Goal: Download file/media

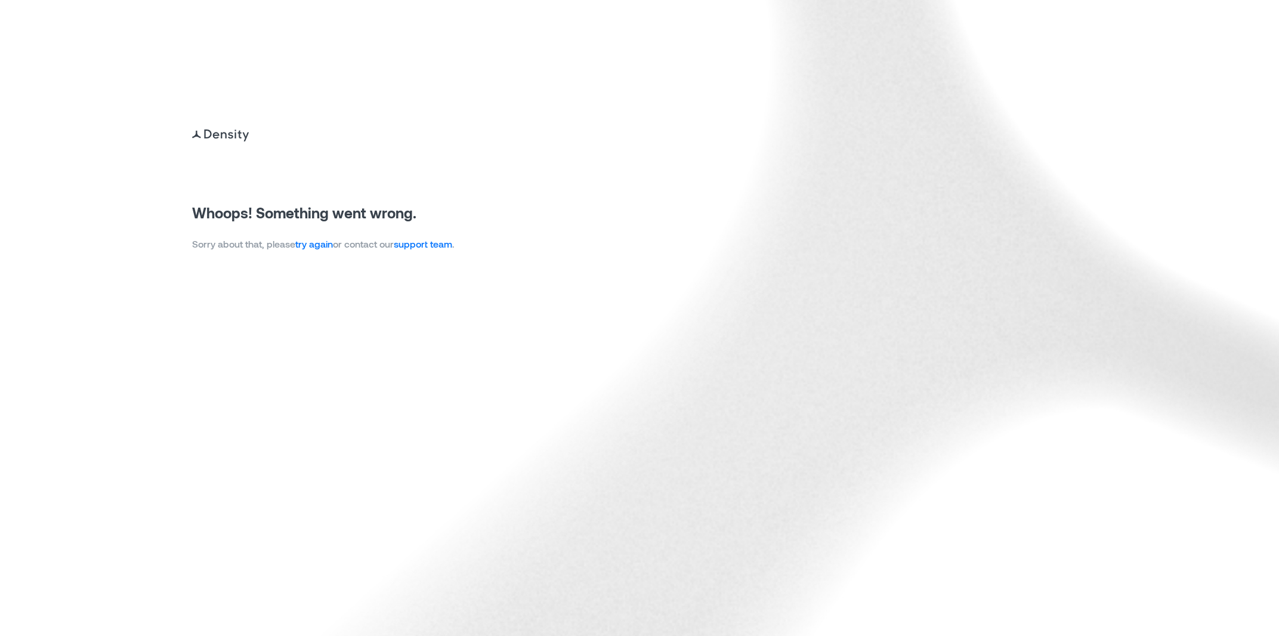
click at [327, 249] on link "try again" at bounding box center [314, 243] width 38 height 11
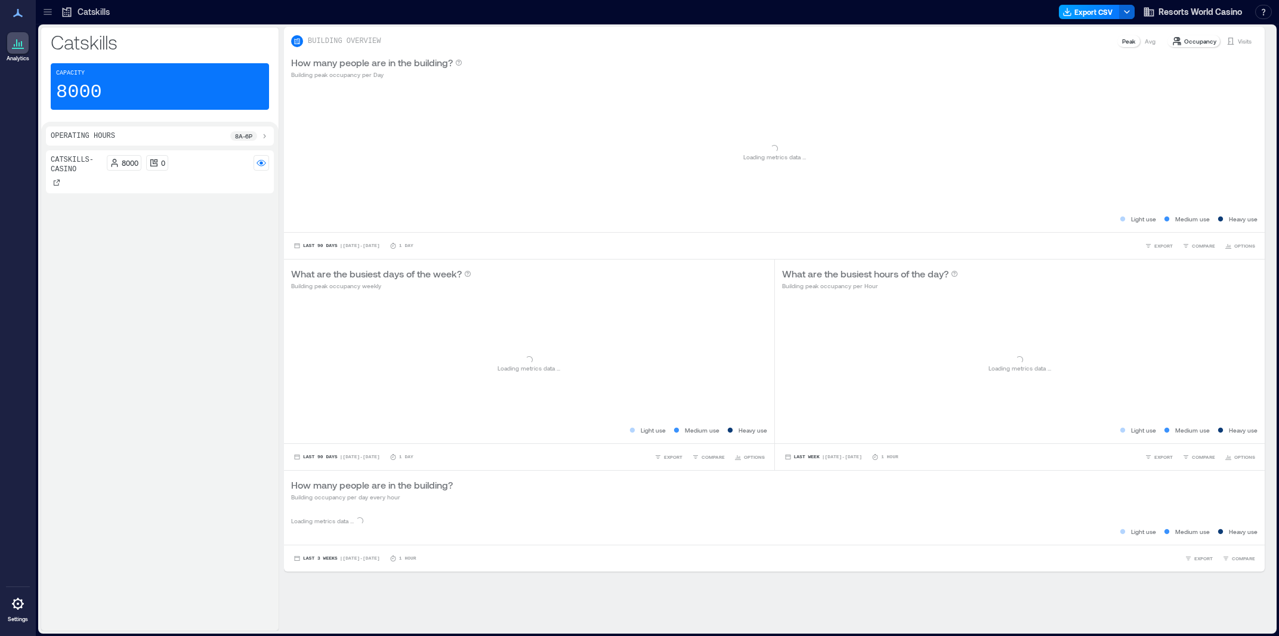
click at [1077, 7] on button "Export CSV" at bounding box center [1089, 12] width 61 height 14
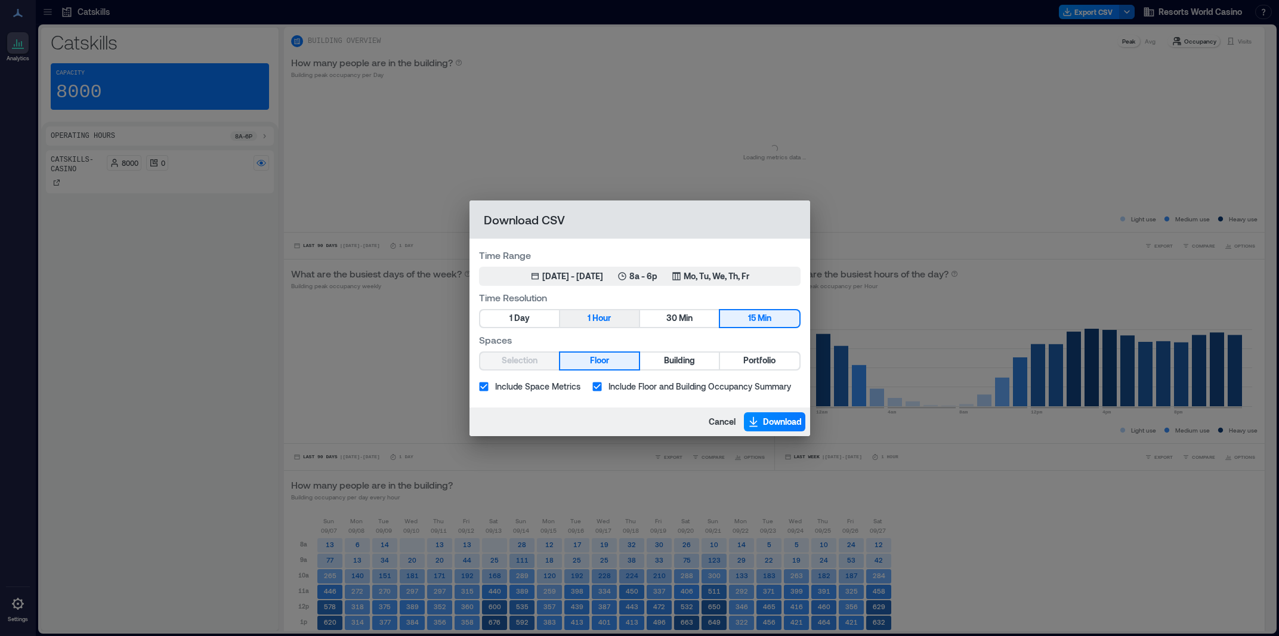
click at [601, 313] on span "Hour" at bounding box center [602, 318] width 19 height 15
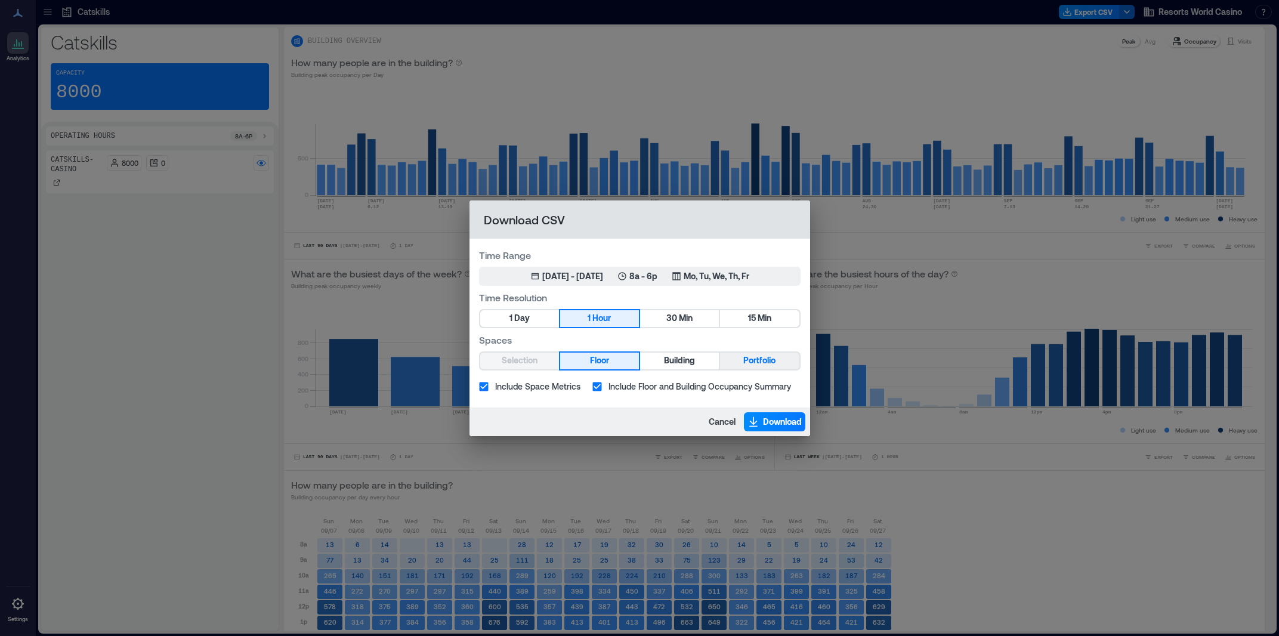
click at [770, 356] on span "Portfolio" at bounding box center [760, 360] width 32 height 15
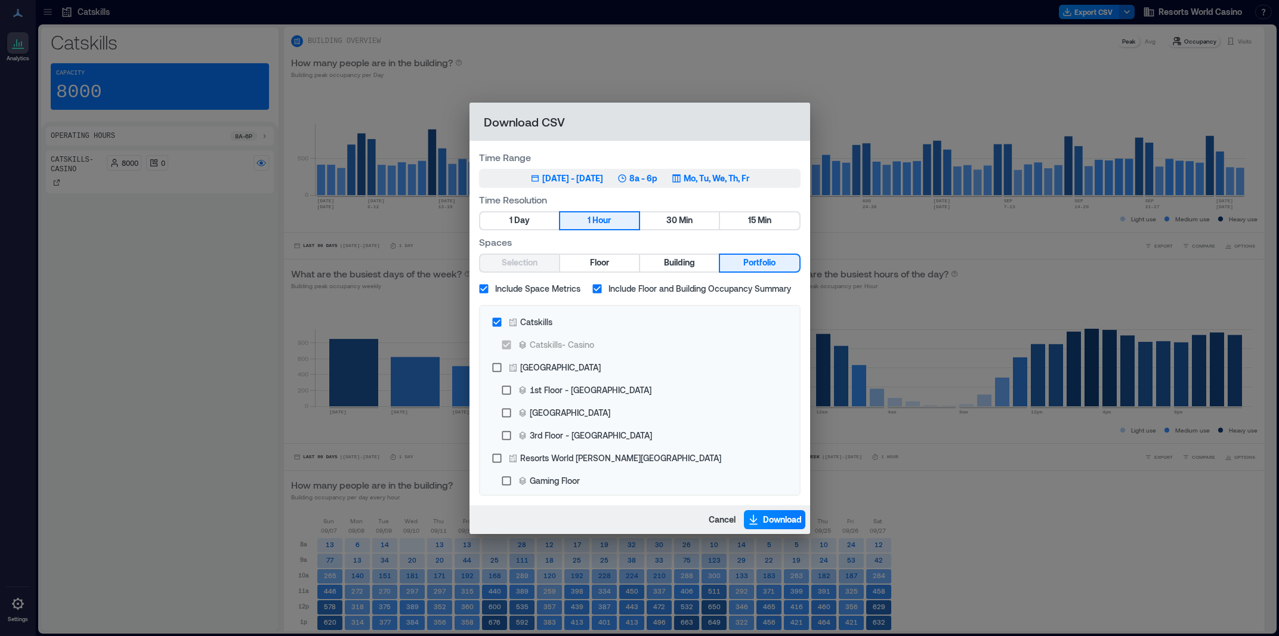
click at [681, 180] on div "[DATE] 1, 2025 - [DATE] 8a - 6p Mo, Tu, We, Th, Fr" at bounding box center [640, 178] width 219 height 12
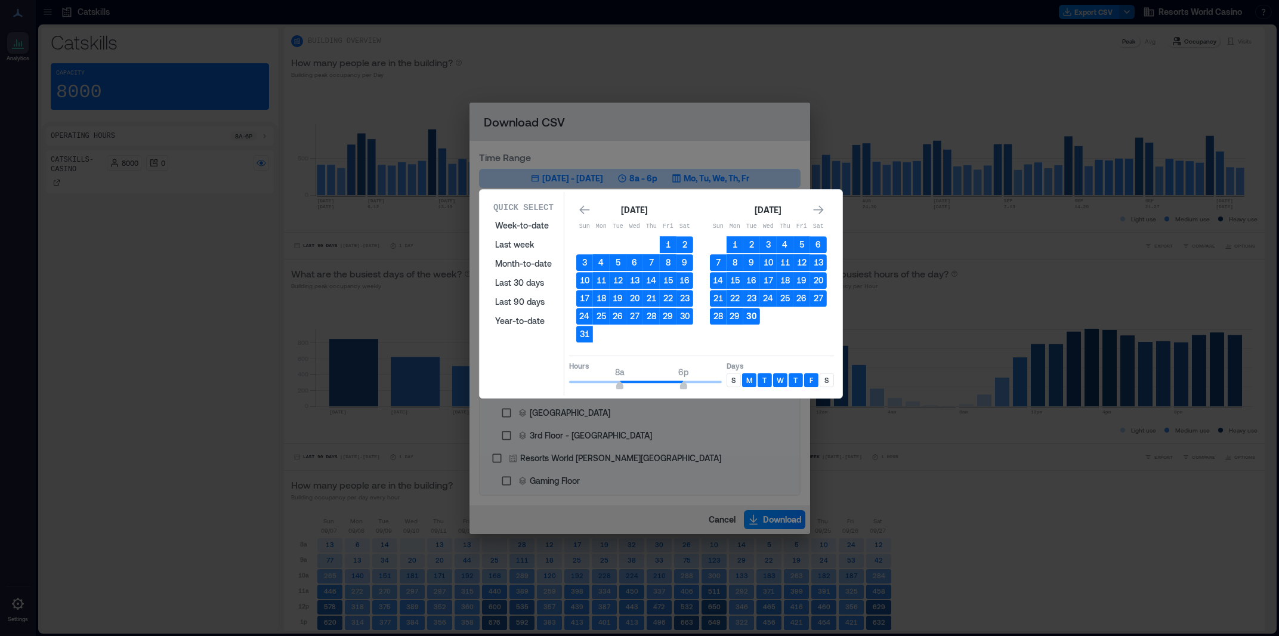
click at [753, 320] on button "30" at bounding box center [752, 316] width 17 height 17
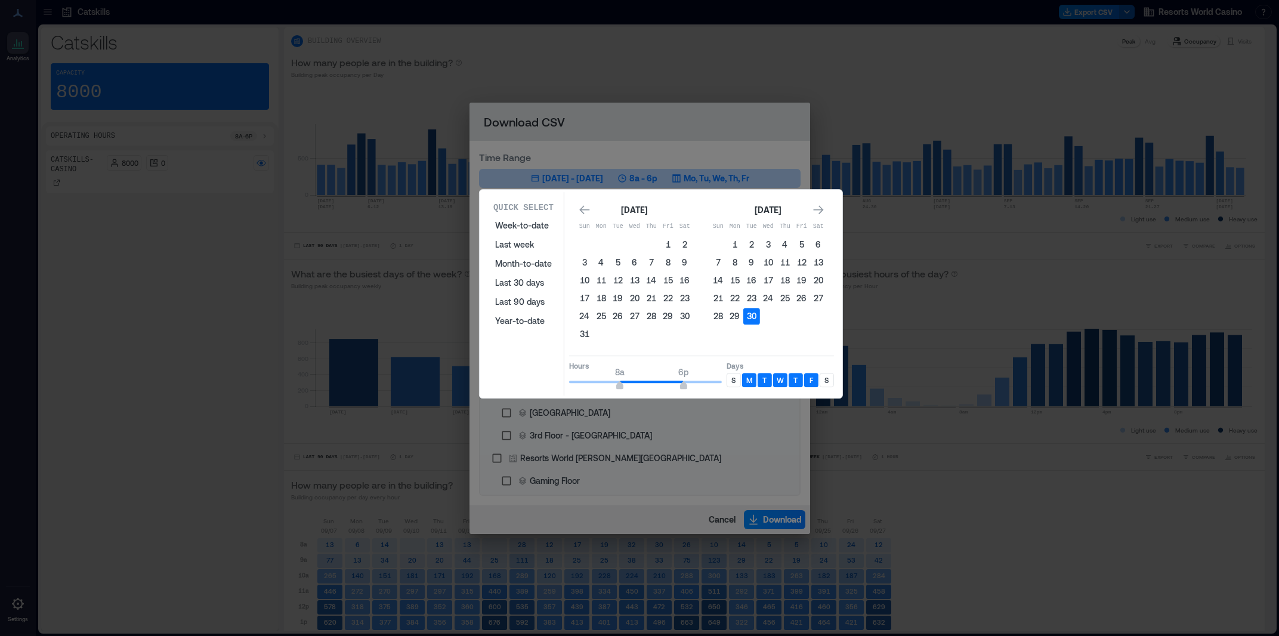
drag, startPoint x: 587, startPoint y: 390, endPoint x: 569, endPoint y: 389, distance: 17.9
click at [569, 389] on div "Quick Select Week-to-date Last week Month-to-date Last 30 days Last 90 days Yea…" at bounding box center [661, 294] width 356 height 204
type input "*"
drag, startPoint x: 685, startPoint y: 383, endPoint x: 609, endPoint y: 393, distance: 76.0
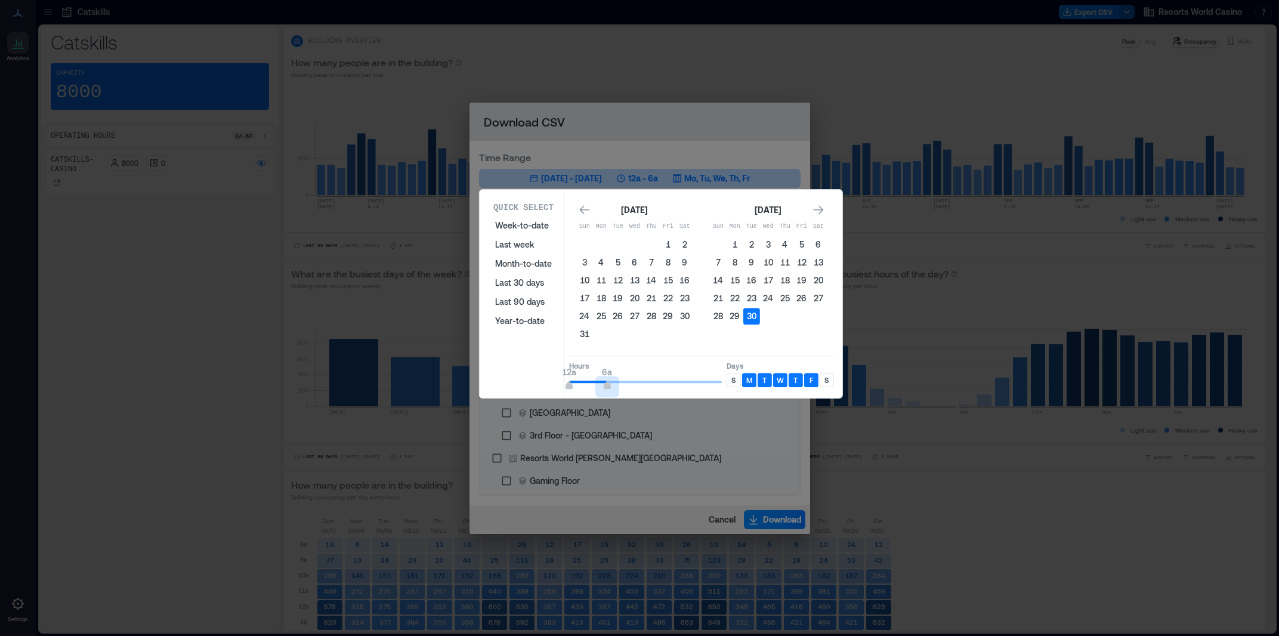
click at [609, 393] on div "Quick Select Week-to-date Last week Month-to-date Last 30 days Last 90 days Yea…" at bounding box center [661, 294] width 356 height 204
click at [730, 375] on div "S" at bounding box center [734, 380] width 14 height 14
click at [827, 378] on p "S" at bounding box center [827, 380] width 4 height 10
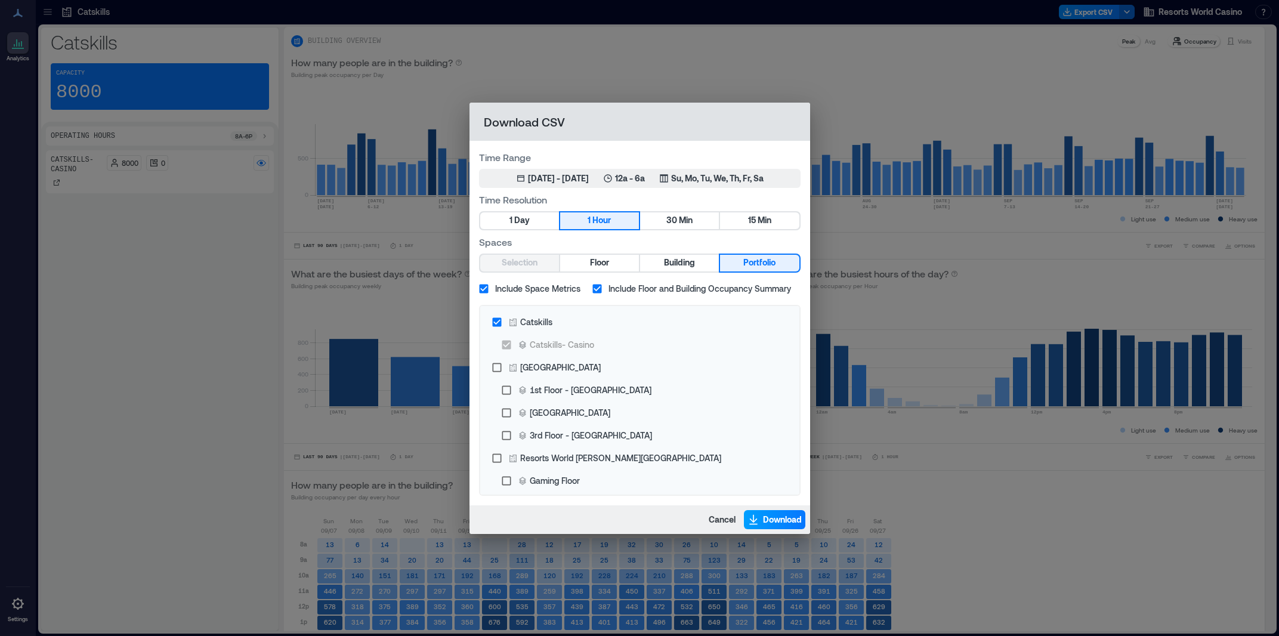
click at [781, 518] on span "Download" at bounding box center [782, 520] width 39 height 12
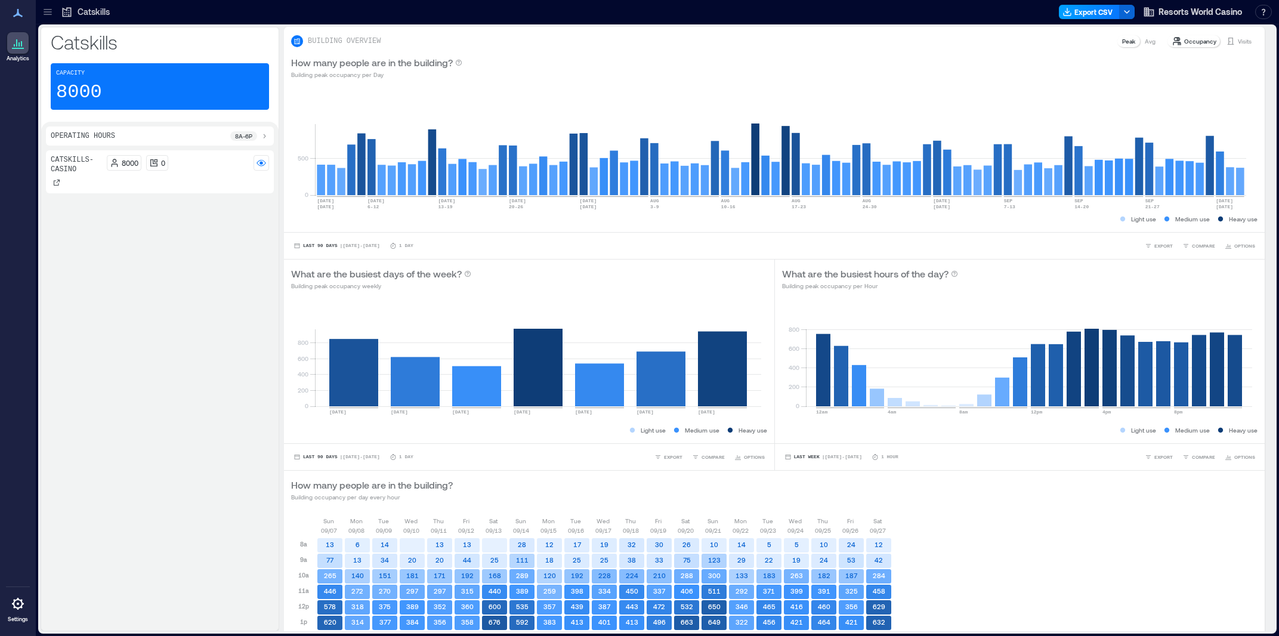
click at [908, 29] on div "BUILDING OVERVIEW Peak Avg Occupancy Visits" at bounding box center [774, 37] width 981 height 21
click at [1093, 15] on button "Export CSV" at bounding box center [1089, 12] width 61 height 14
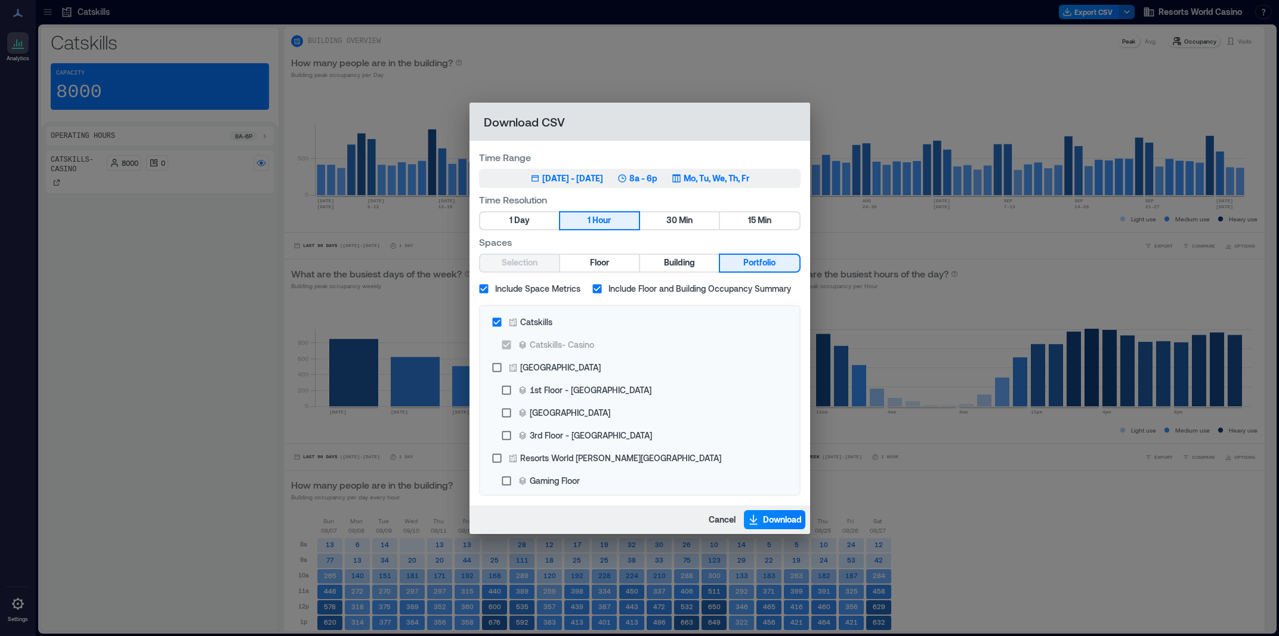
click at [658, 172] on p "8a - 6p" at bounding box center [644, 178] width 28 height 12
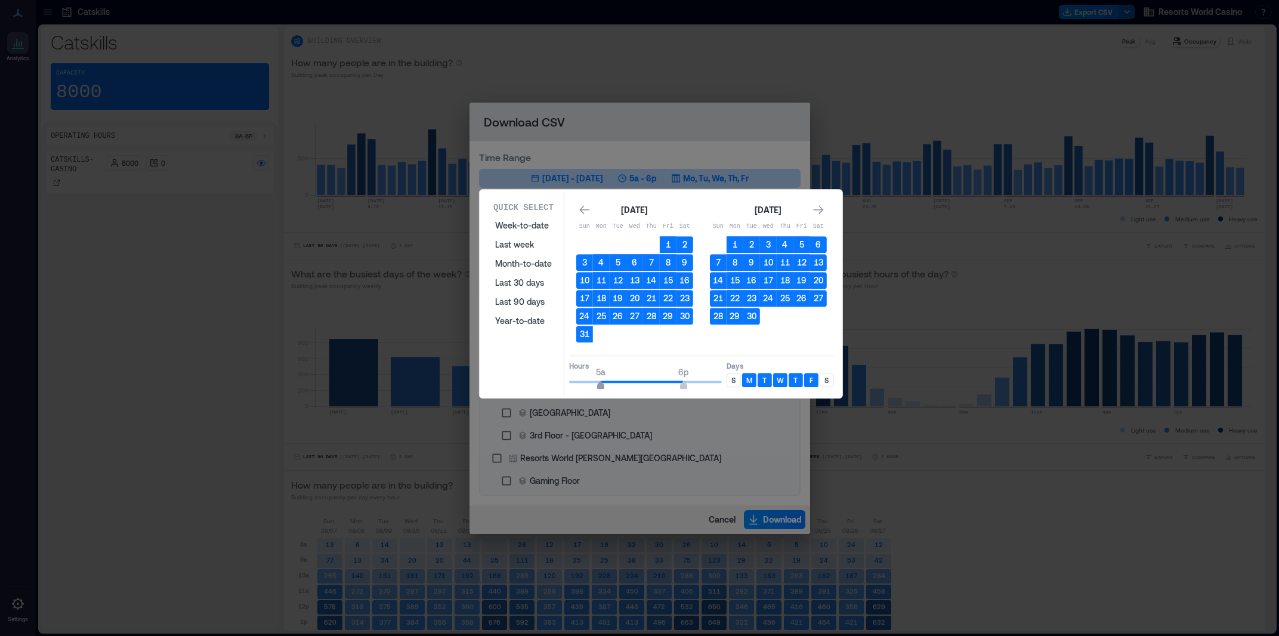
type input "*"
drag, startPoint x: 618, startPoint y: 381, endPoint x: 609, endPoint y: 384, distance: 9.6
click at [609, 384] on span "6a 6p" at bounding box center [645, 382] width 153 height 18
type input "**"
drag, startPoint x: 682, startPoint y: 380, endPoint x: 726, endPoint y: 380, distance: 44.2
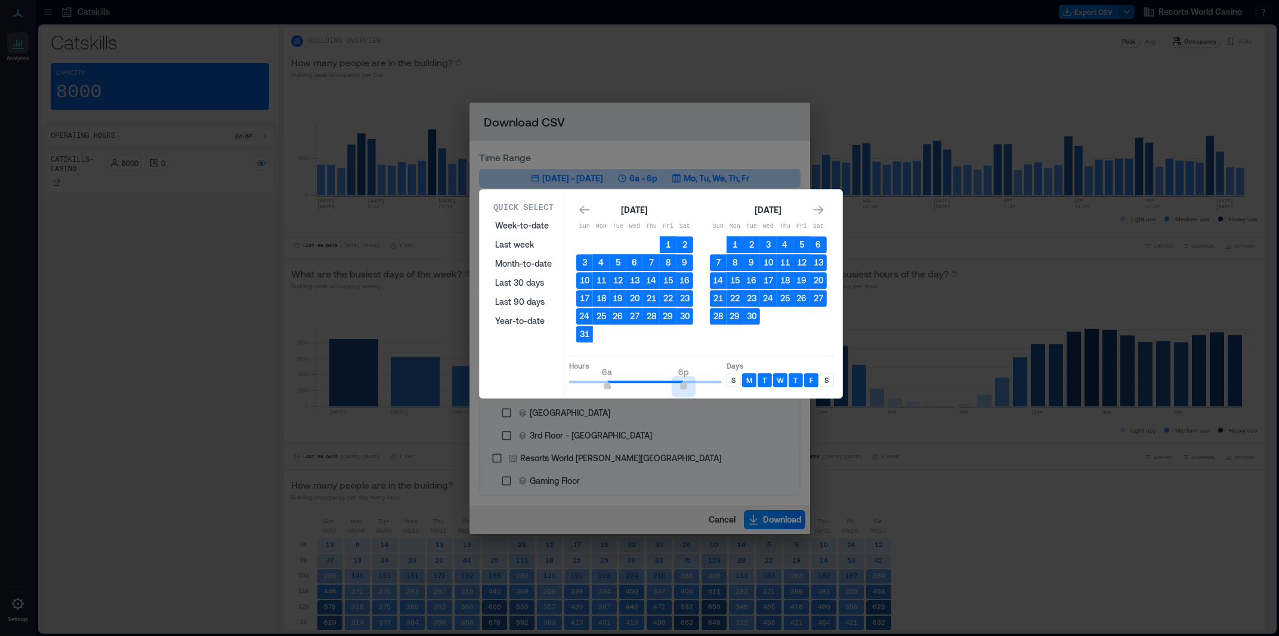
click at [726, 380] on div "Hours 6a 6p Days S M T W T F S" at bounding box center [701, 373] width 265 height 35
click at [752, 304] on button "23" at bounding box center [752, 298] width 17 height 17
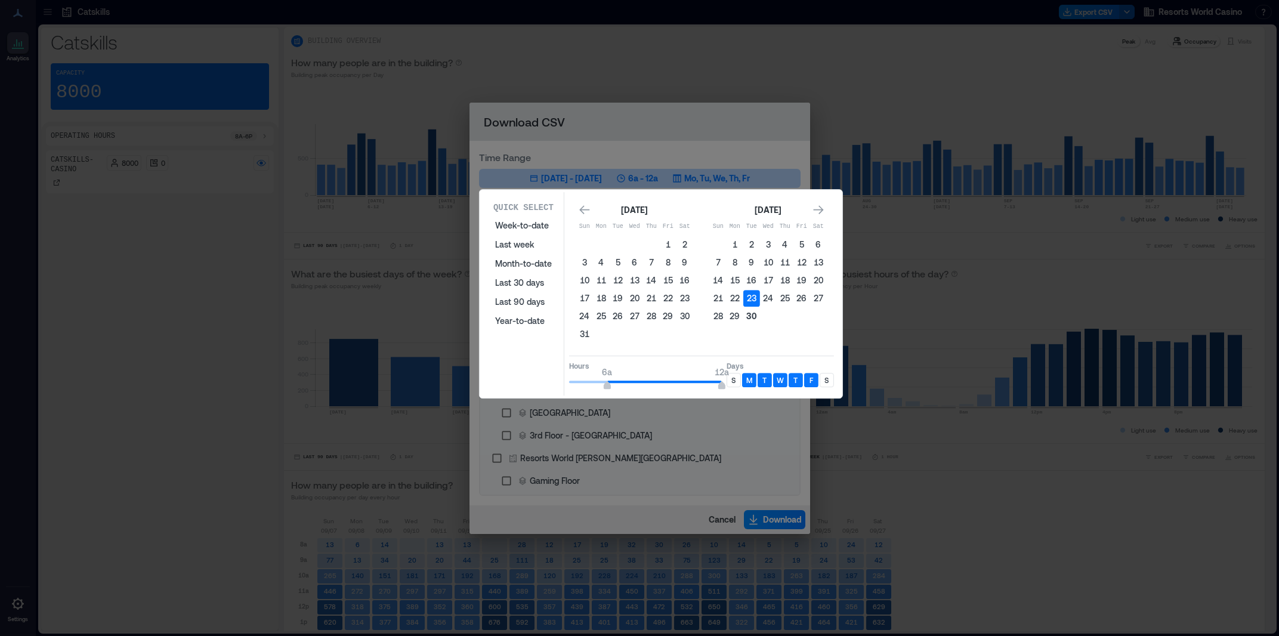
click at [756, 311] on button "30" at bounding box center [752, 316] width 17 height 17
click at [754, 318] on button "30" at bounding box center [752, 316] width 17 height 17
click at [735, 385] on div "S" at bounding box center [734, 380] width 14 height 14
click at [829, 381] on p "S" at bounding box center [827, 380] width 4 height 10
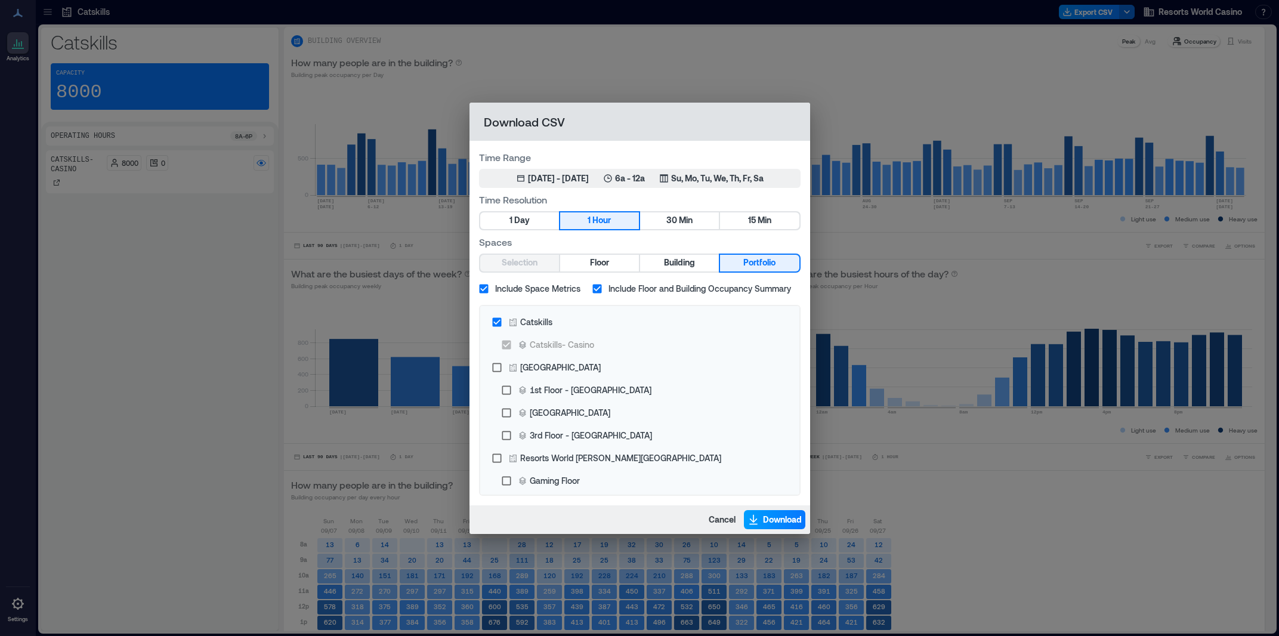
click at [761, 513] on button "Download" at bounding box center [774, 519] width 61 height 19
